Goal: Information Seeking & Learning: Learn about a topic

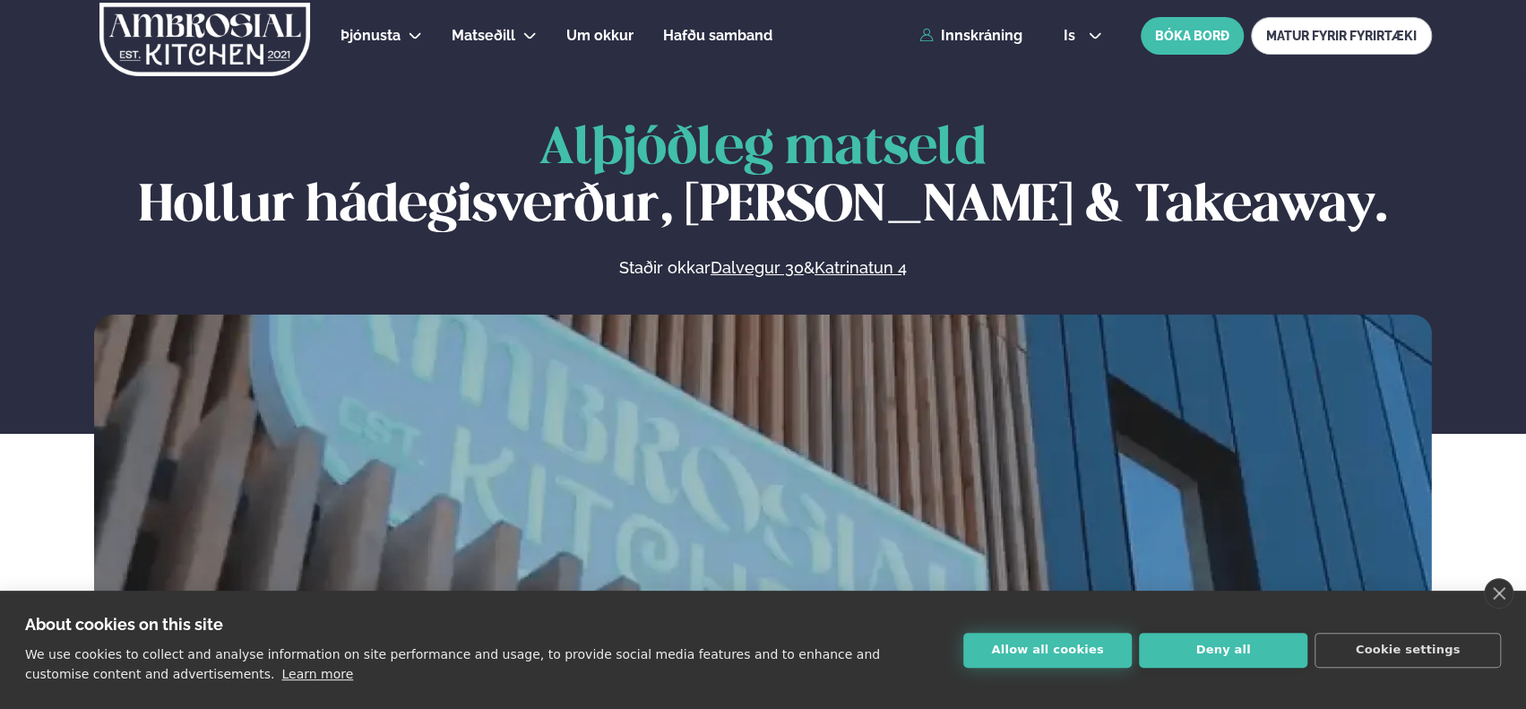
click at [1031, 657] on button "Allow all cookies" at bounding box center [1047, 650] width 168 height 35
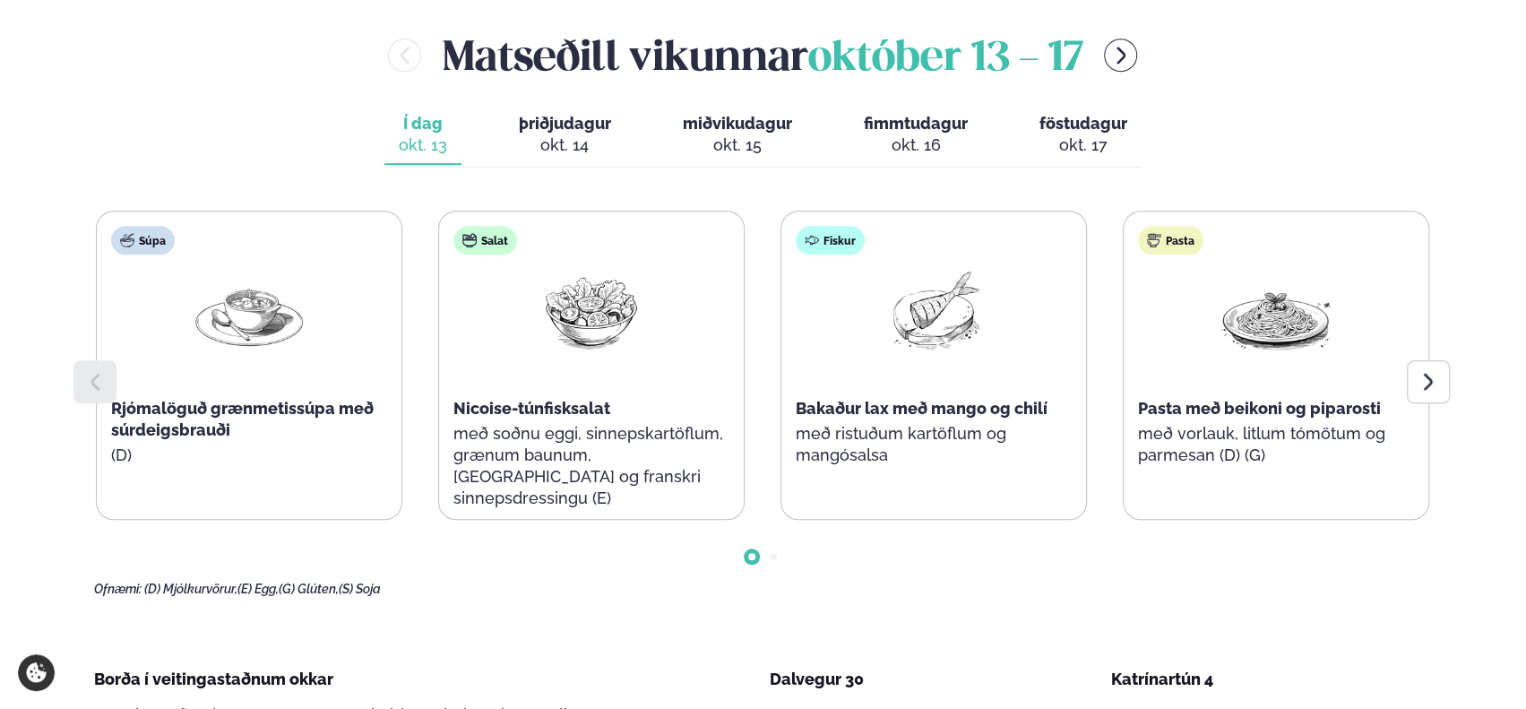
scroll to position [758, 0]
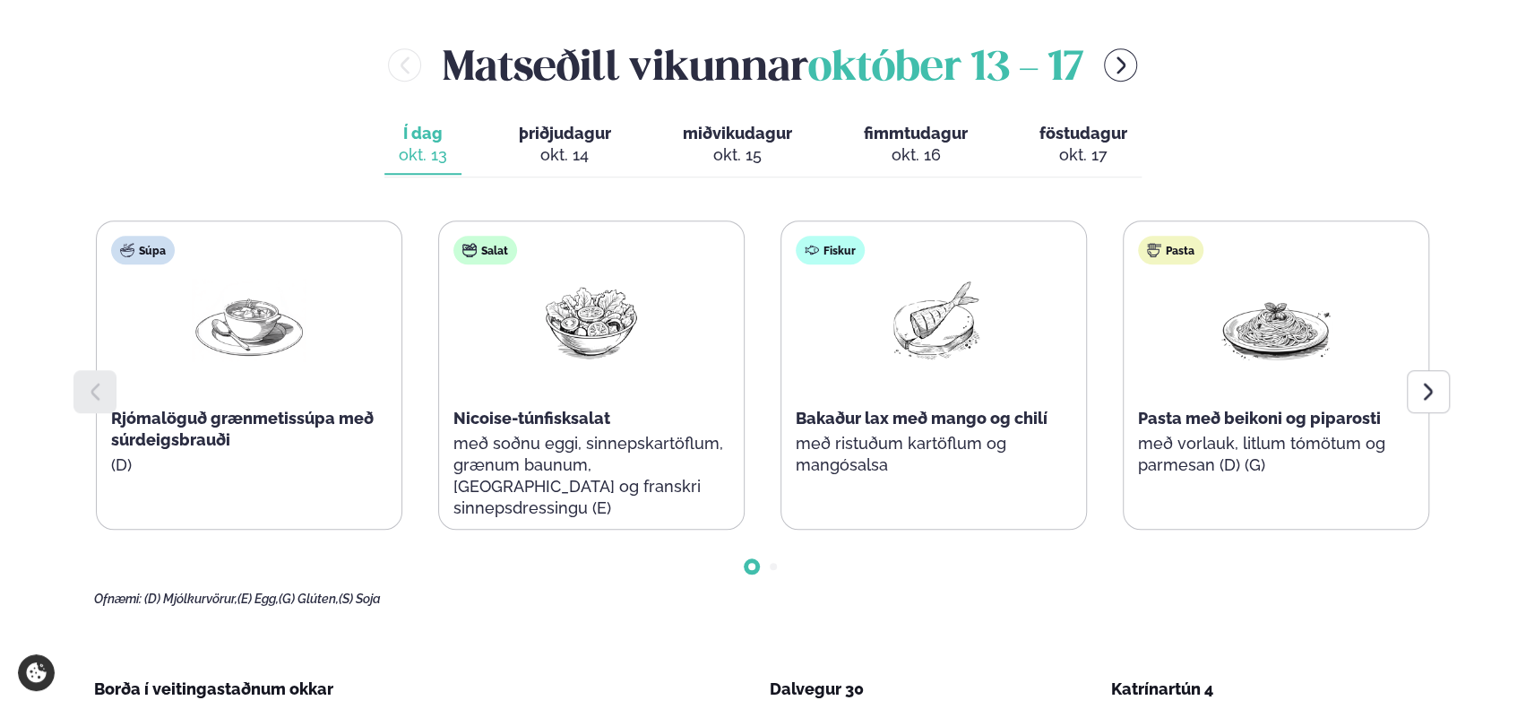
click at [562, 140] on span "þriðjudagur" at bounding box center [565, 133] width 92 height 19
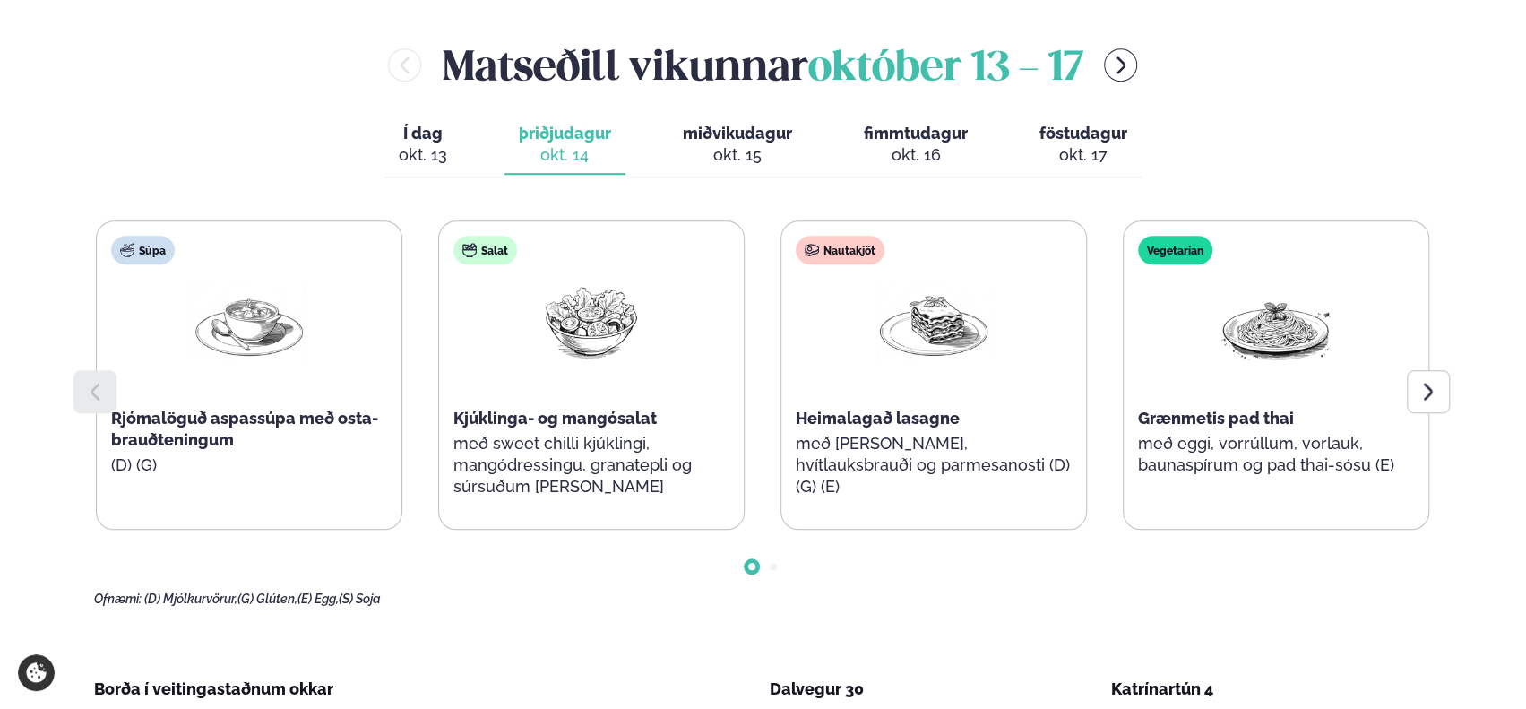
click at [428, 147] on div "okt. 13" at bounding box center [423, 155] width 48 height 22
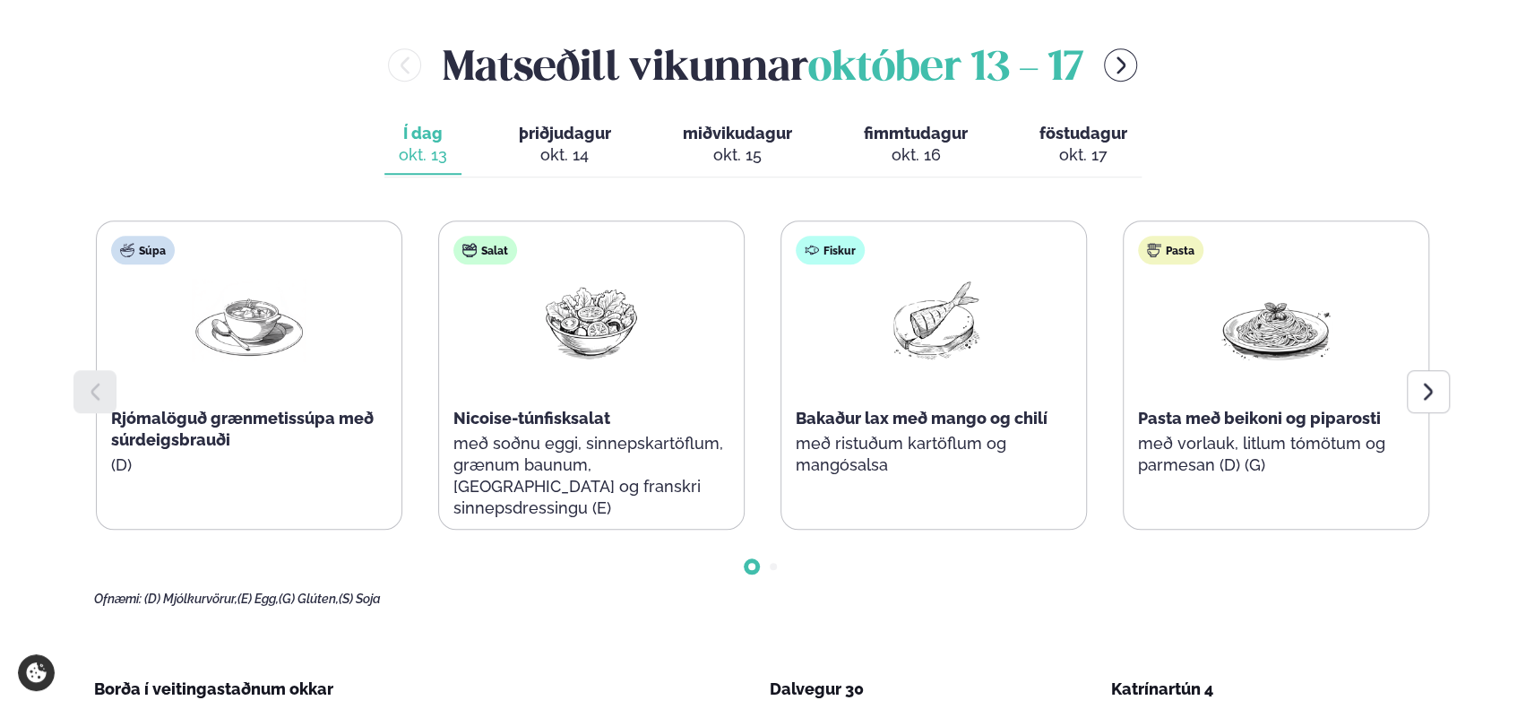
click at [564, 149] on div "okt. 14" at bounding box center [565, 155] width 92 height 22
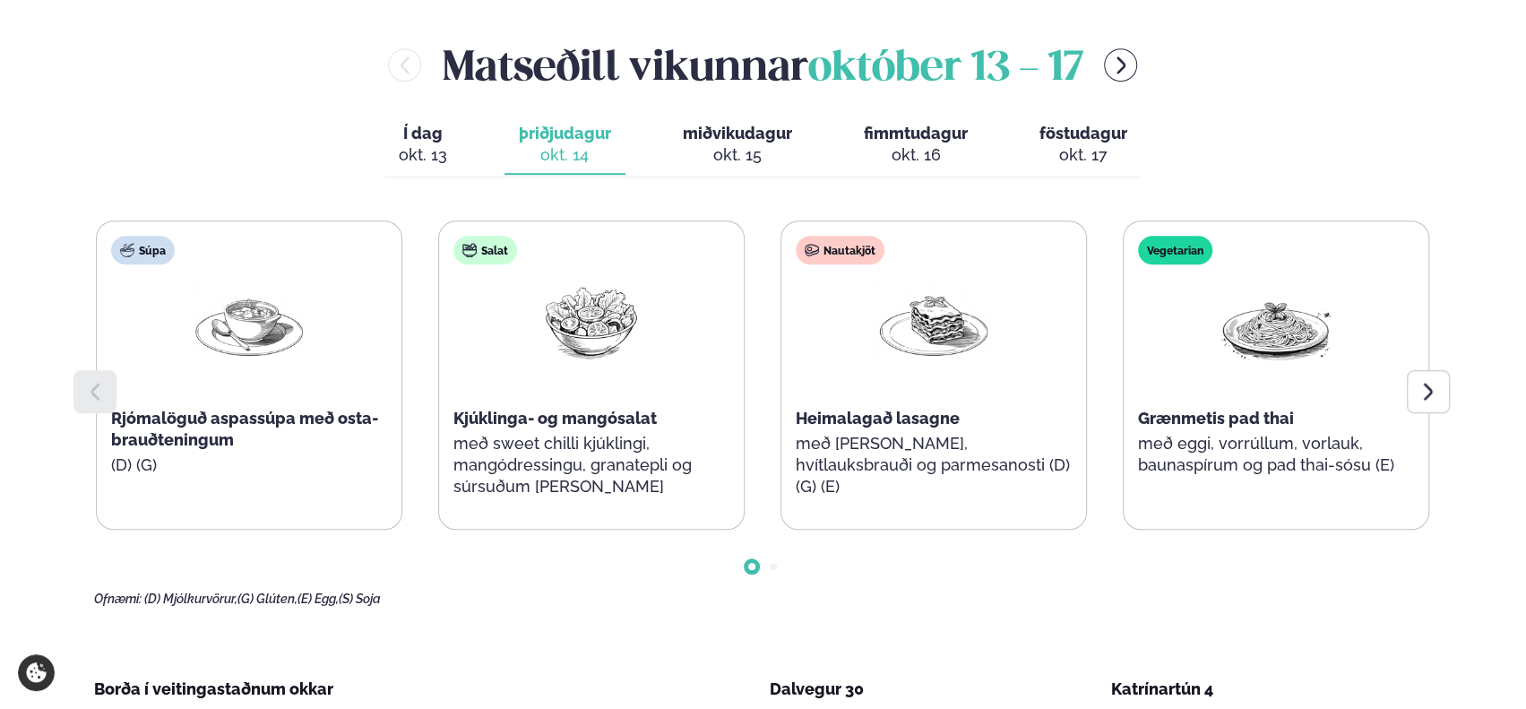
click at [722, 139] on span "miðvikudagur" at bounding box center [737, 133] width 109 height 19
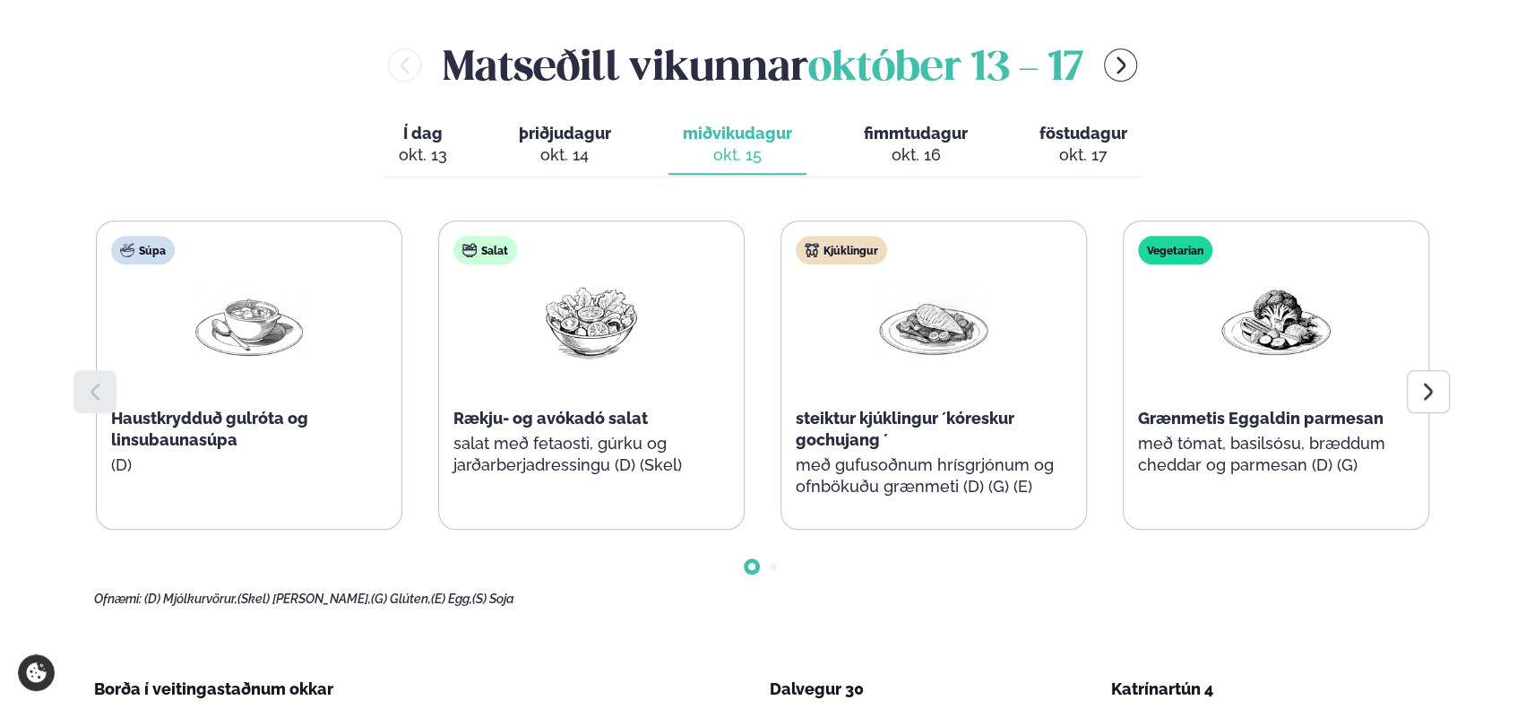
click at [595, 137] on span "þriðjudagur" at bounding box center [565, 133] width 92 height 19
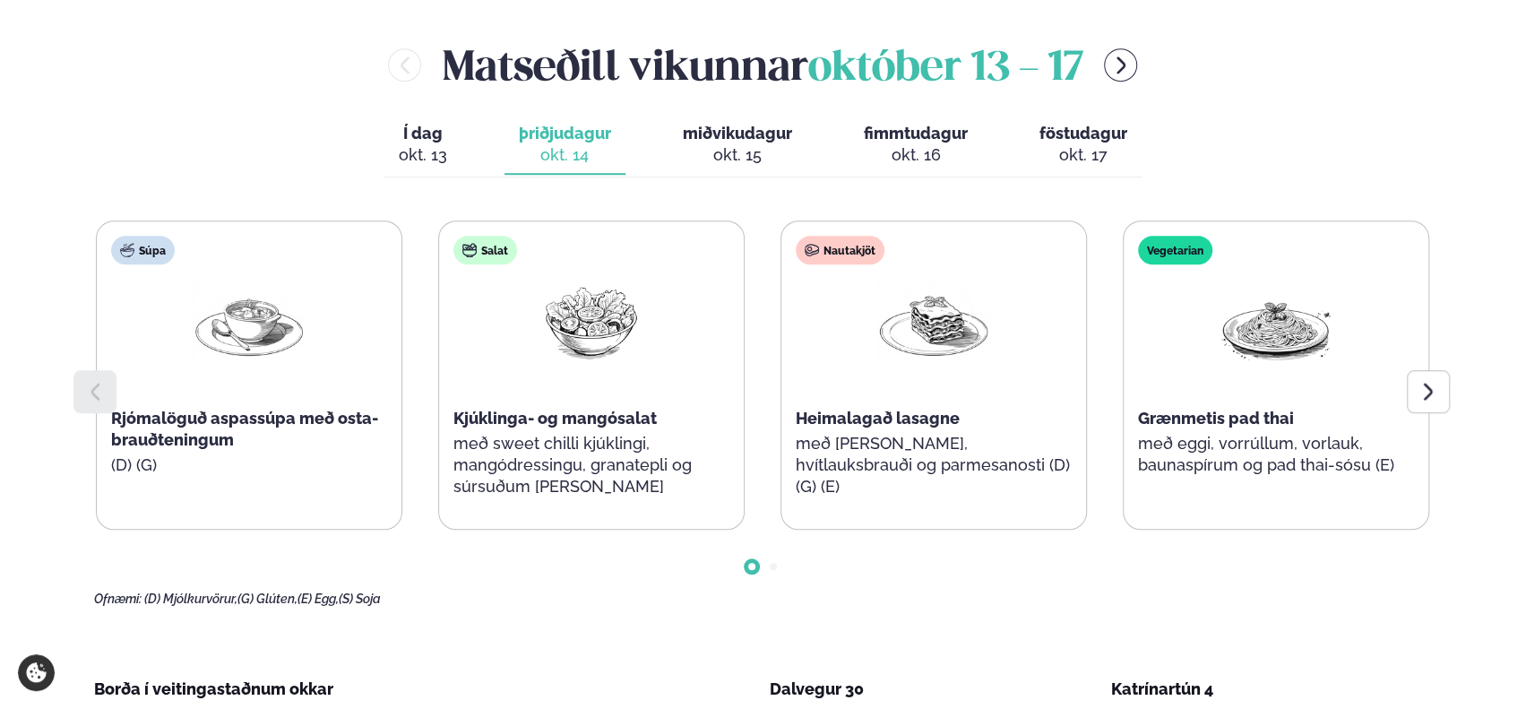
click at [740, 149] on div "okt. 15" at bounding box center [737, 155] width 109 height 22
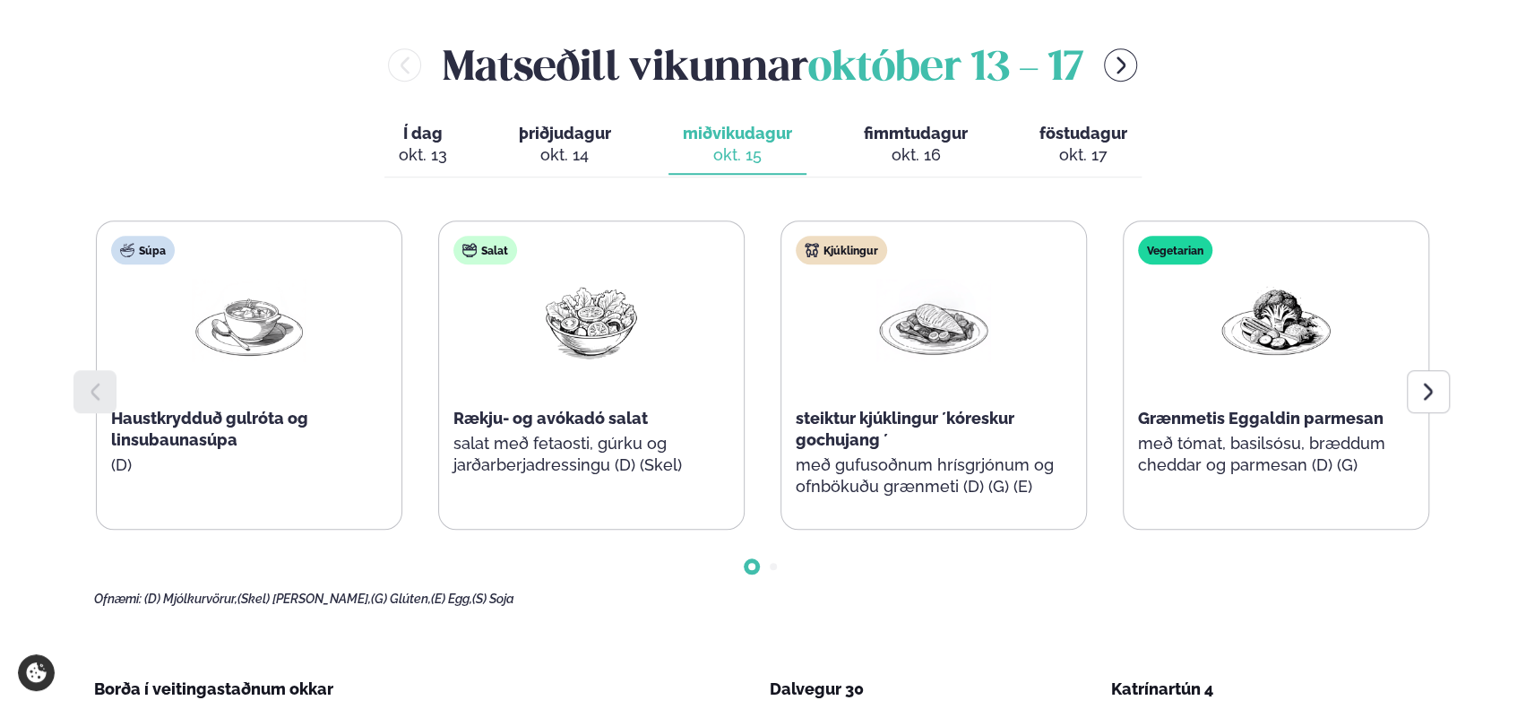
click at [932, 151] on div "okt. 16" at bounding box center [916, 155] width 104 height 22
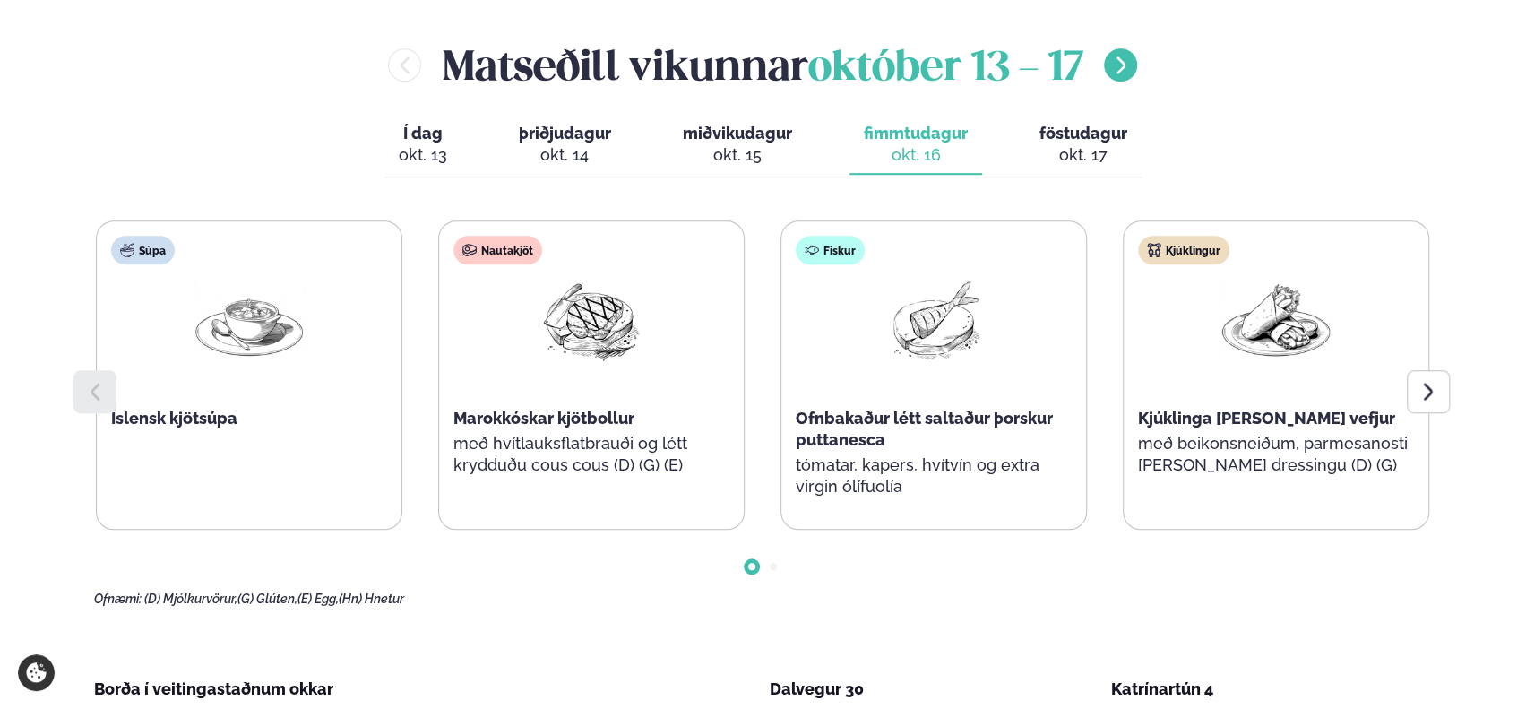
click at [1113, 62] on button "menu-btn-right" at bounding box center [1120, 64] width 33 height 33
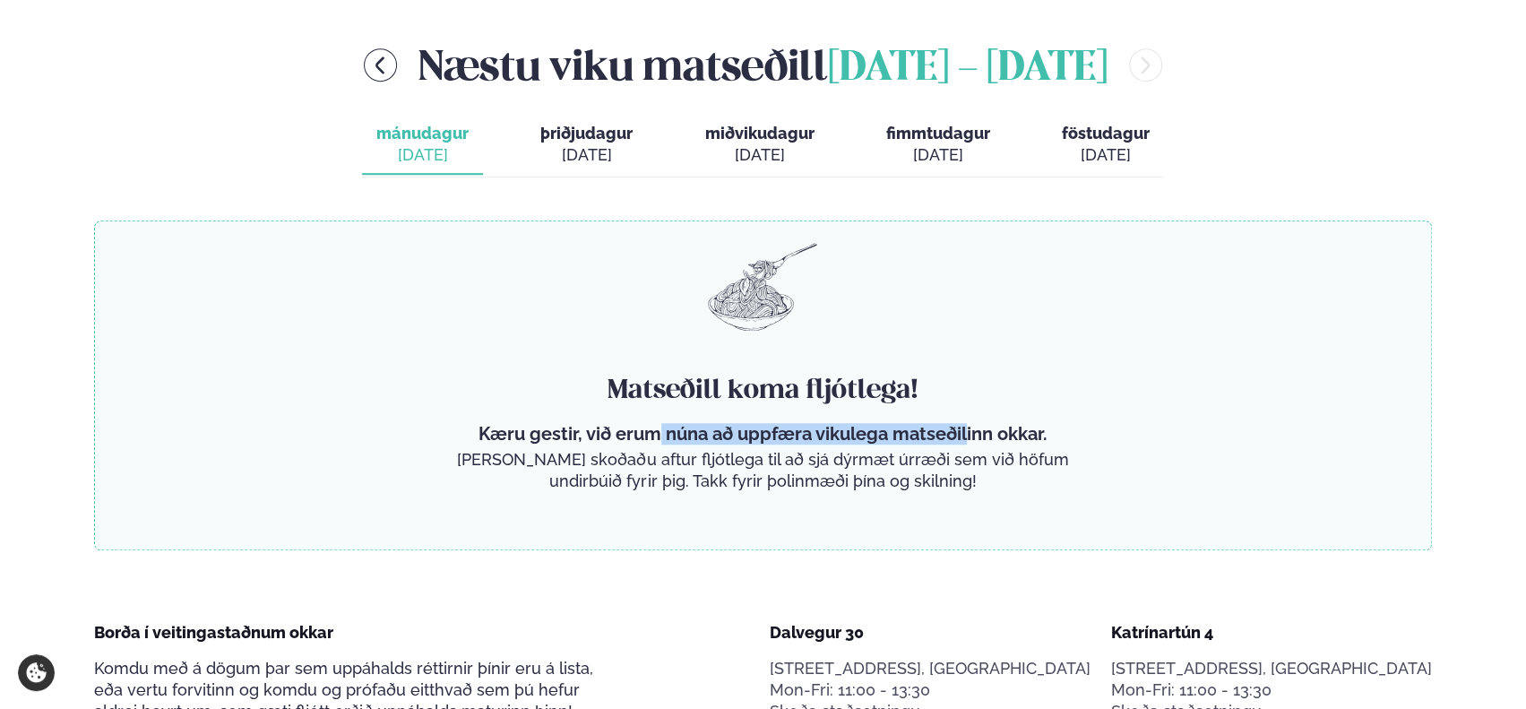
drag, startPoint x: 658, startPoint y: 435, endPoint x: 964, endPoint y: 421, distance: 306.8
click at [964, 421] on div "Matseðill koma fljótlega! Kæru gestir, við erum núna að uppfæra vikulega matseð…" at bounding box center [762, 432] width 625 height 119
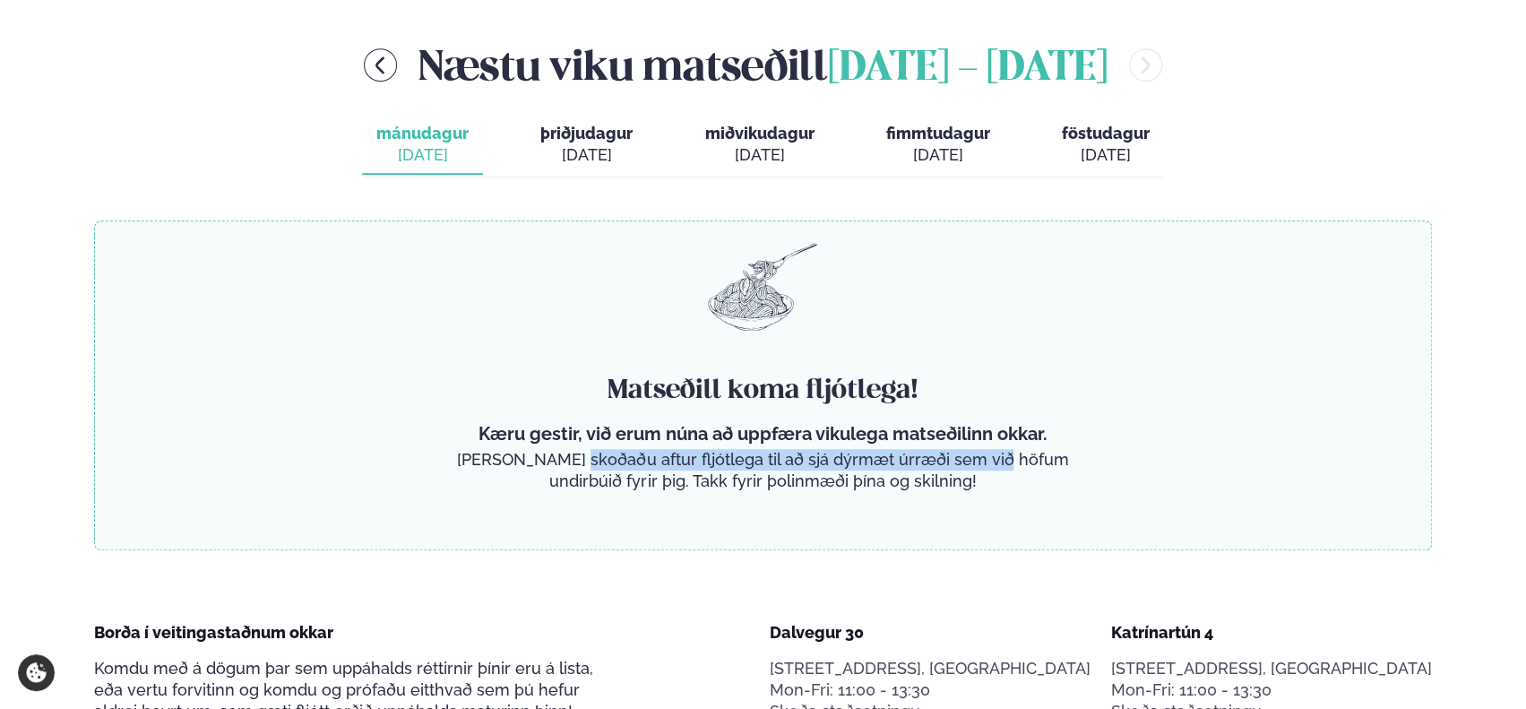
drag, startPoint x: 588, startPoint y: 464, endPoint x: 1000, endPoint y: 465, distance: 412.2
click at [1000, 465] on p "[PERSON_NAME] skoðaðu aftur fljótlega til að sjá dýrmæt úrræði sem við höfum un…" at bounding box center [762, 470] width 625 height 43
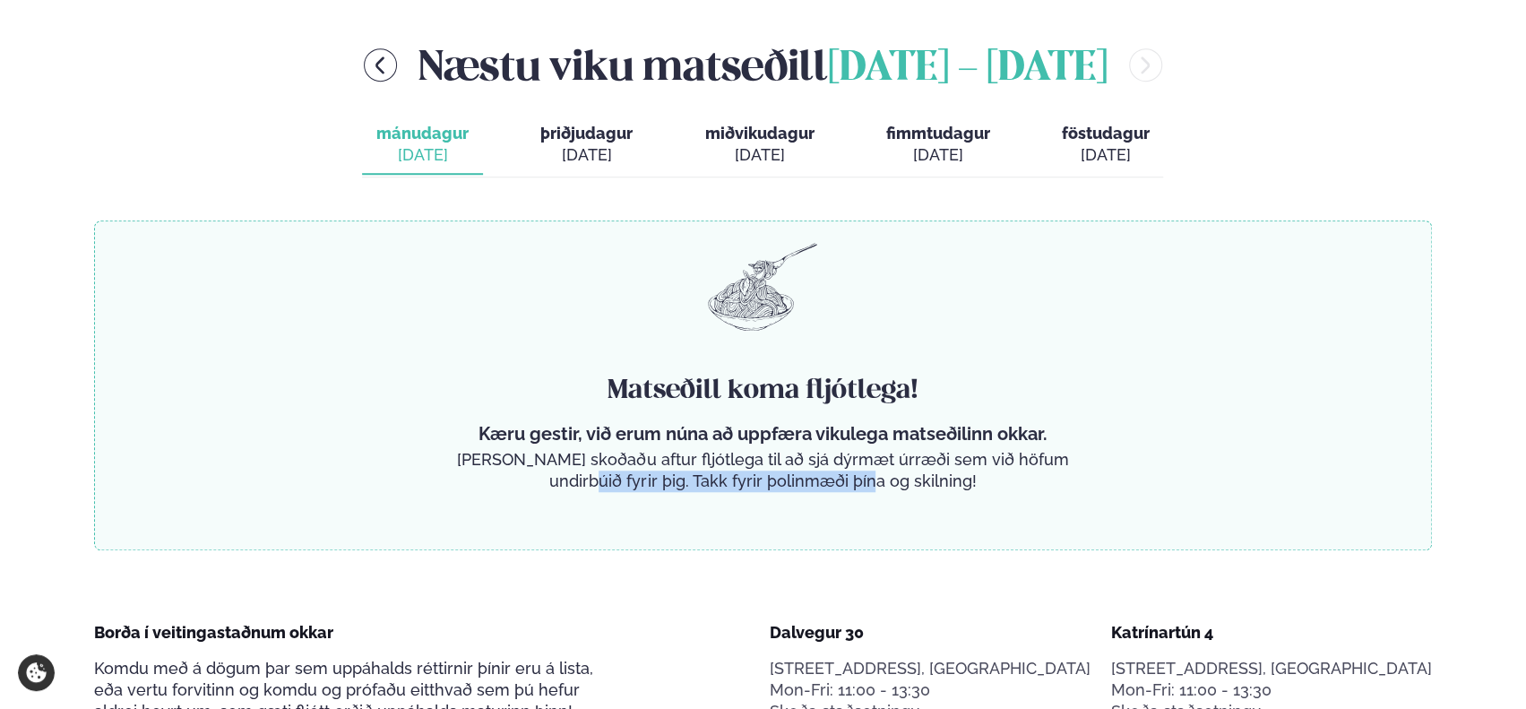
drag, startPoint x: 609, startPoint y: 483, endPoint x: 880, endPoint y: 477, distance: 270.7
click at [880, 477] on p "[PERSON_NAME] skoðaðu aftur fljótlega til að sjá dýrmæt úrræði sem við höfum un…" at bounding box center [762, 470] width 625 height 43
